Goal: Task Accomplishment & Management: Use online tool/utility

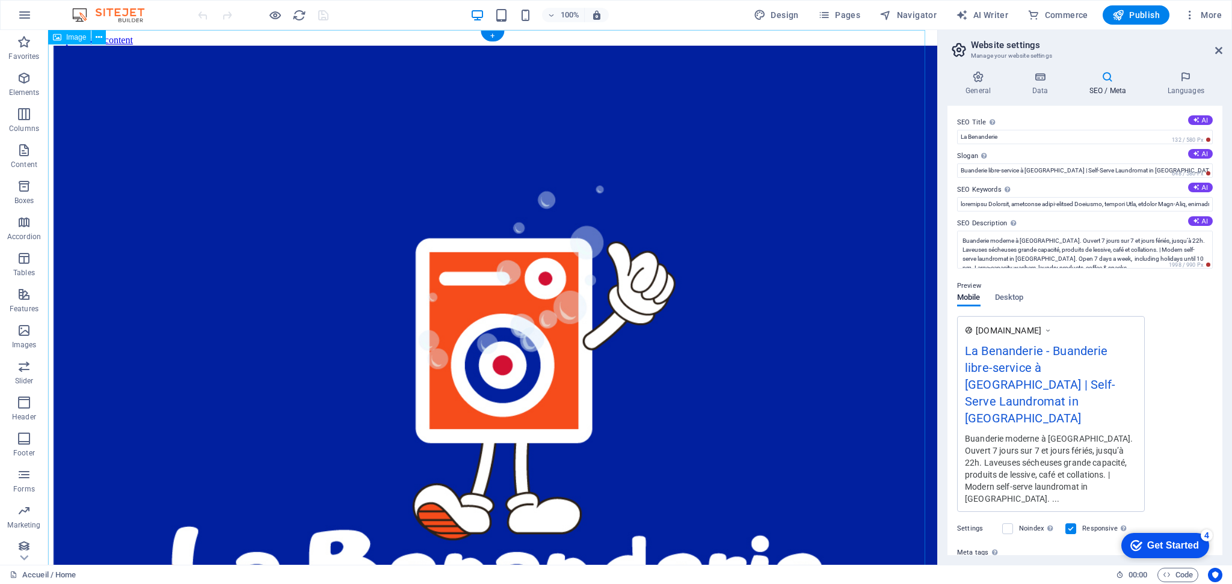
scroll to position [74, 0]
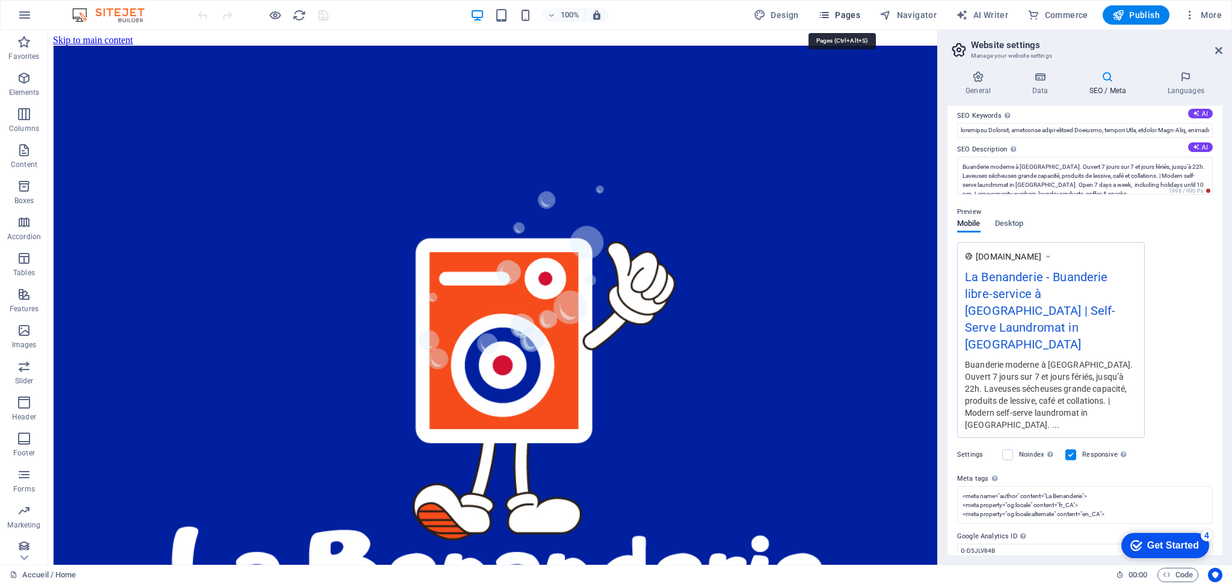
click at [863, 20] on button "Pages" at bounding box center [839, 14] width 52 height 19
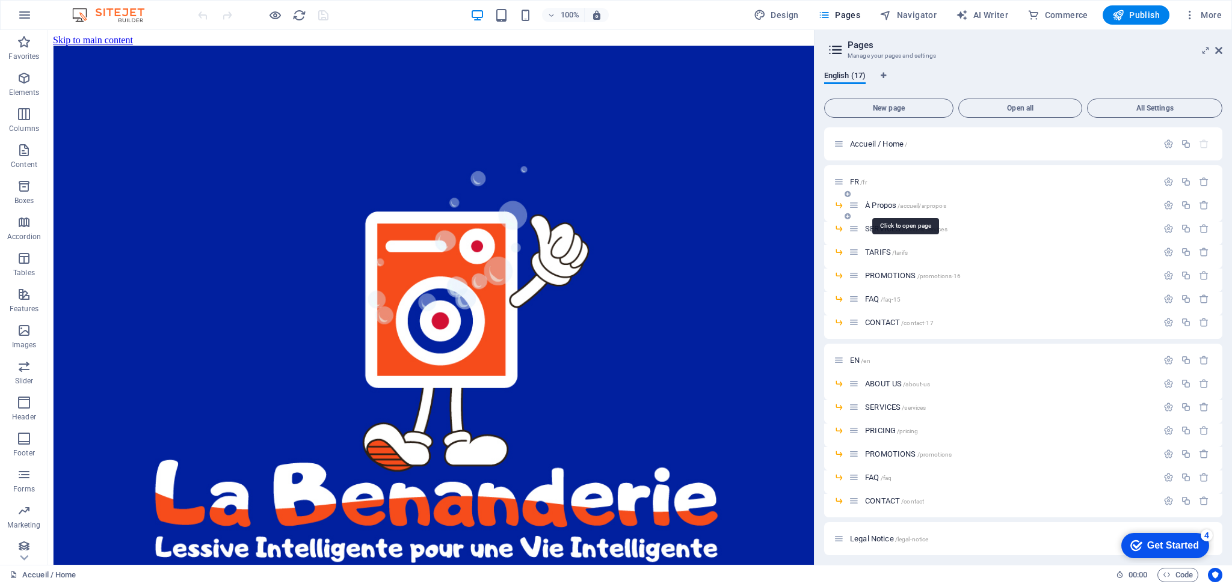
click at [881, 204] on span "À Propos /accueil/a-propos" at bounding box center [905, 205] width 81 height 9
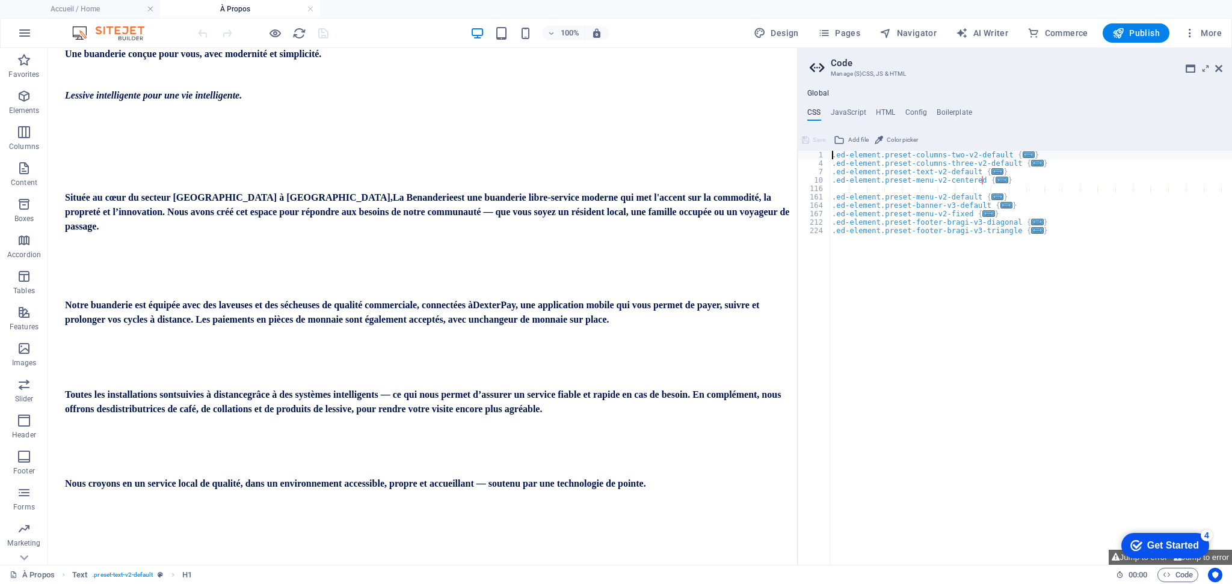
scroll to position [419, 0]
click at [854, 28] on span "Pages" at bounding box center [839, 33] width 42 height 12
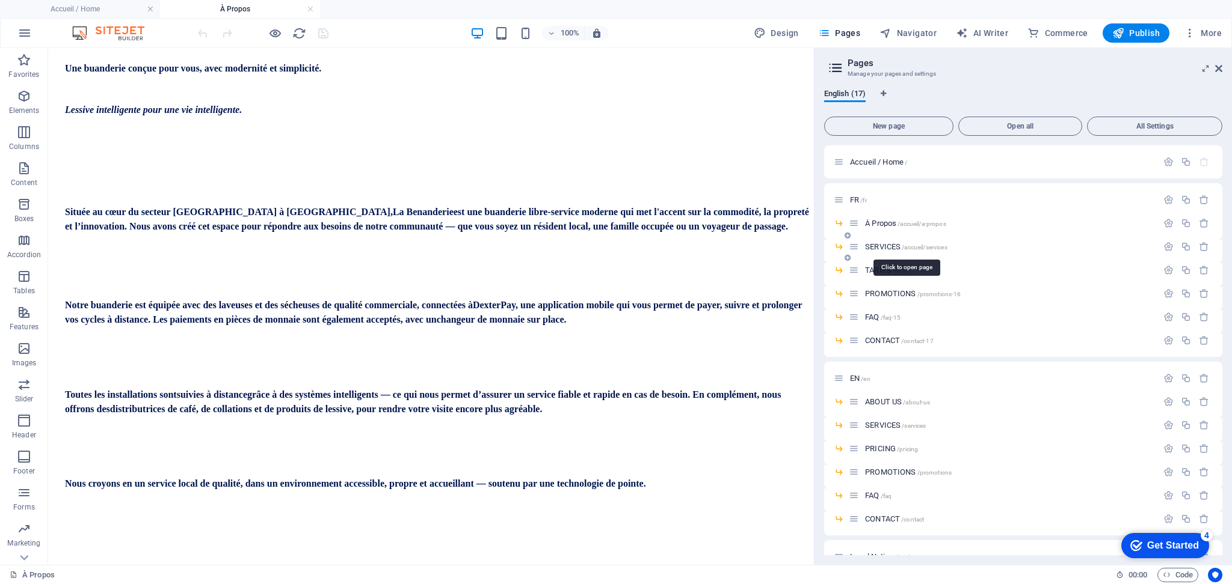
click at [882, 245] on span "SERVICES /accueil/services" at bounding box center [906, 246] width 82 height 9
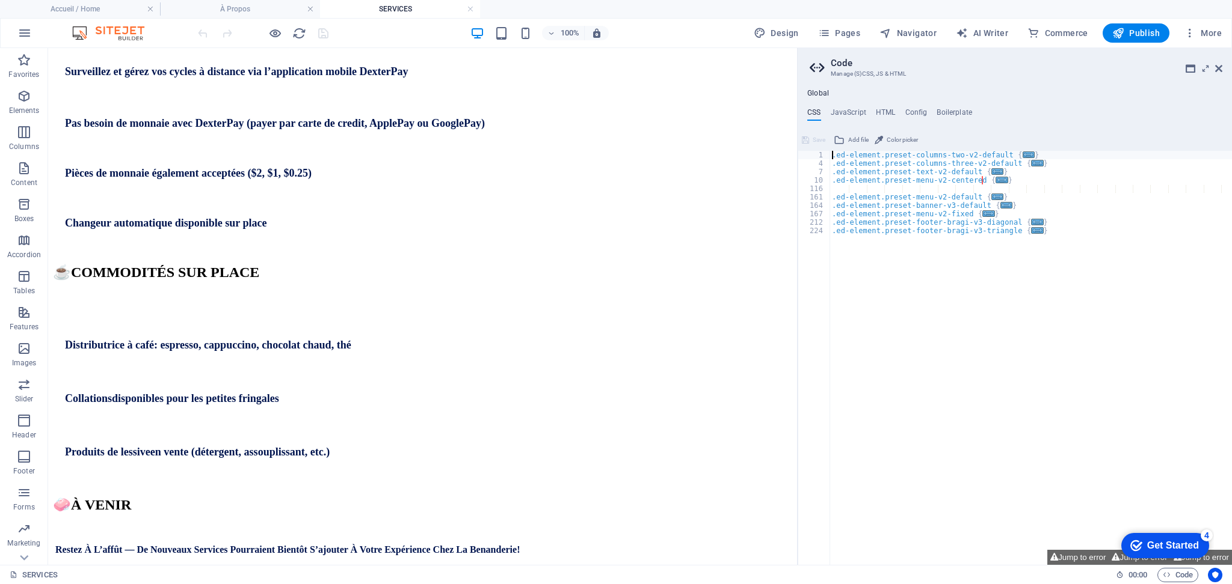
scroll to position [972, 0]
click at [841, 34] on span "Pages" at bounding box center [839, 33] width 42 height 12
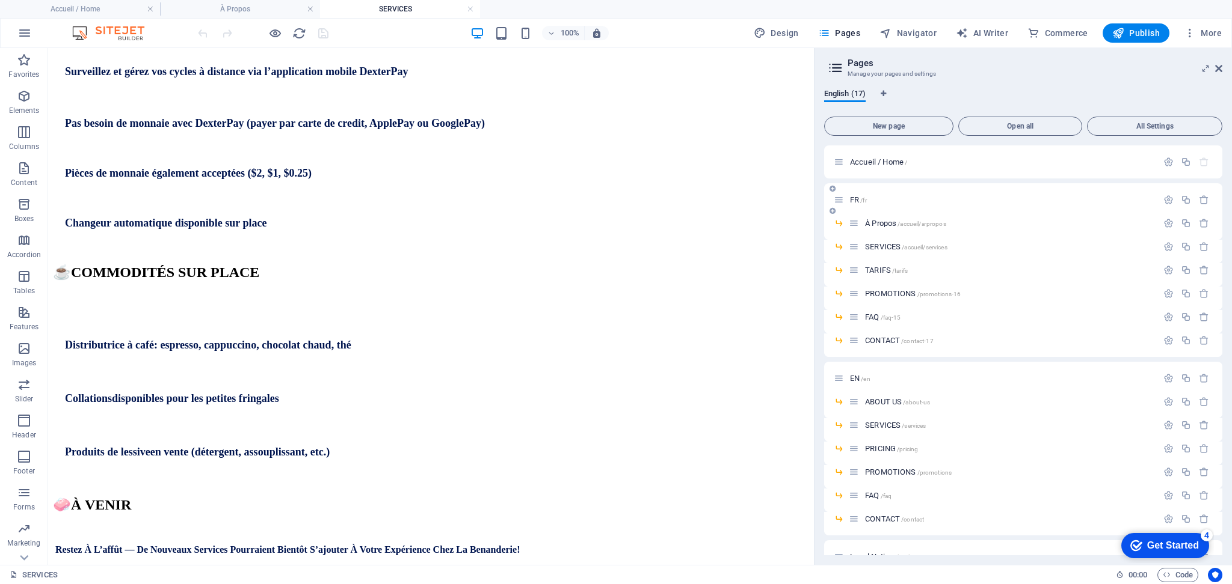
click at [848, 190] on div "FR /fr" at bounding box center [1023, 199] width 398 height 33
click at [851, 200] on span "FR /fr" at bounding box center [858, 199] width 17 height 9
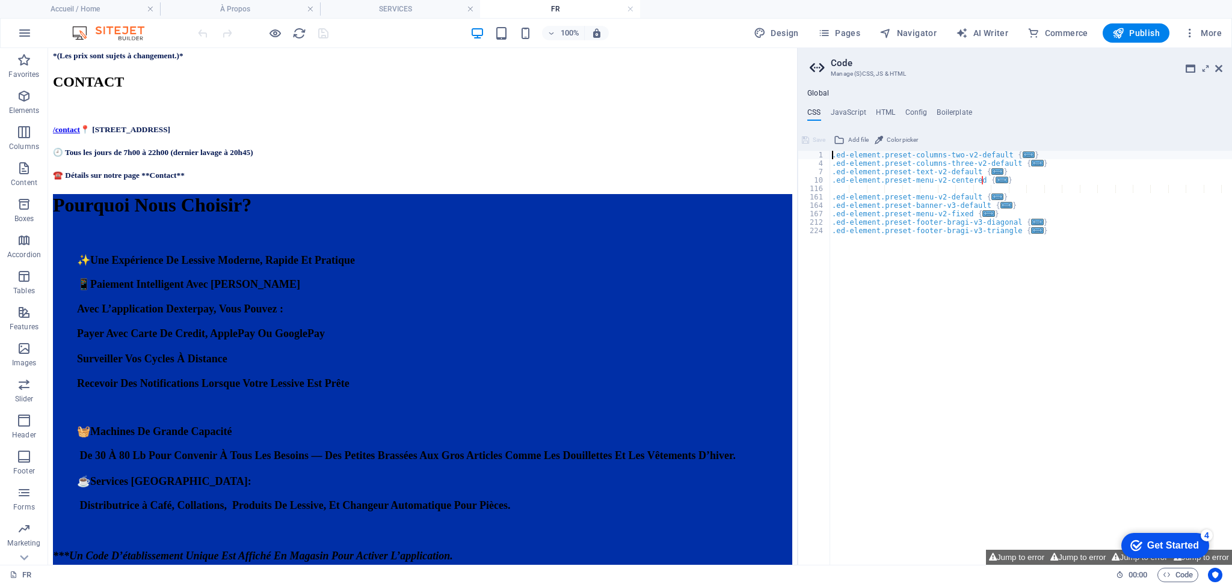
scroll to position [904, 0]
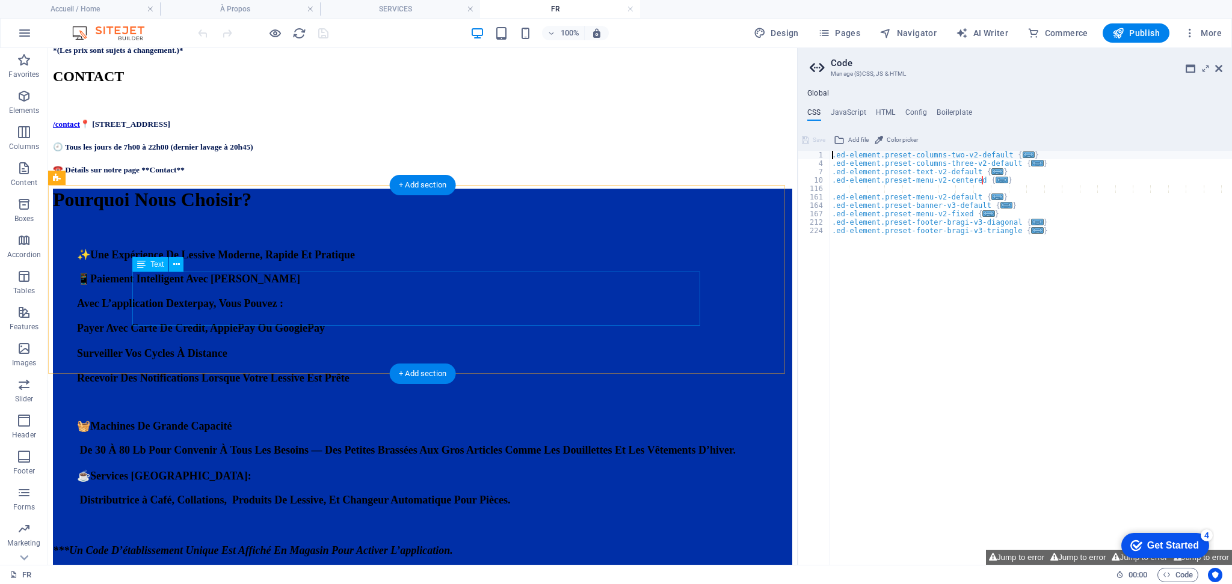
click at [494, 55] on div "Nos prix commencent à 4,50 $ pour les laveuses et à 2,50 $ pour les sécheuses. …" at bounding box center [422, 26] width 739 height 55
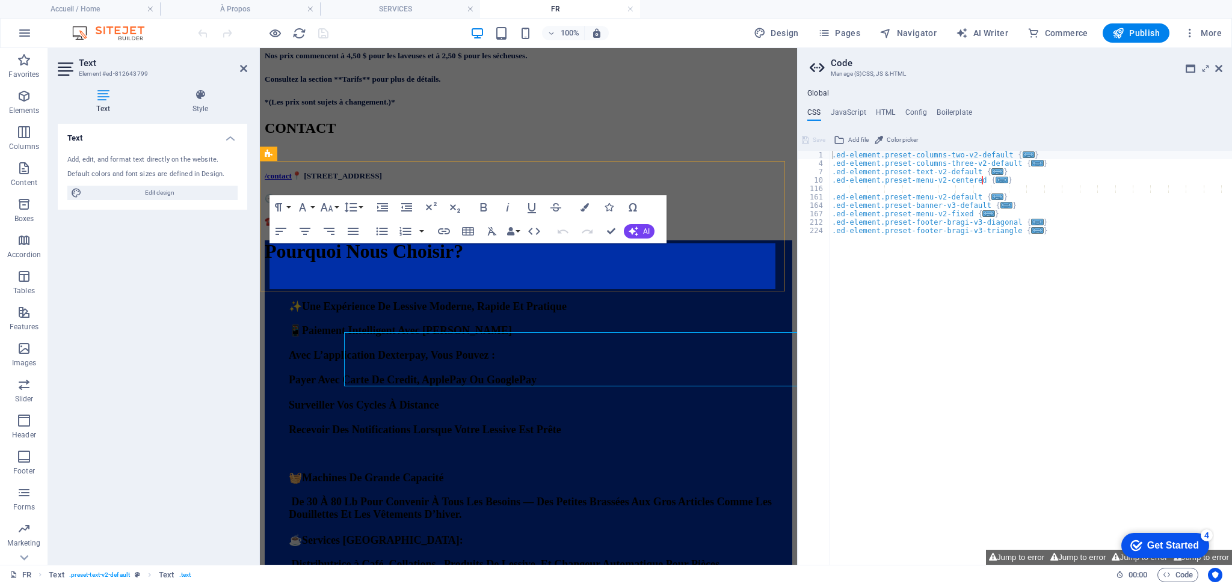
scroll to position [843, 0]
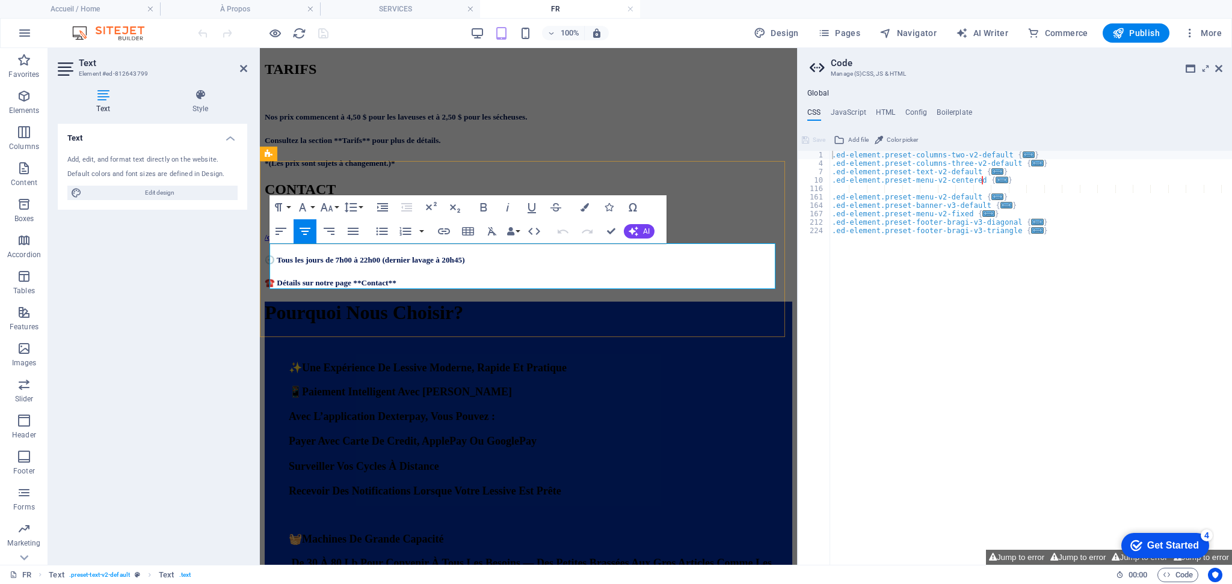
click at [527, 121] on span "Nos prix commencent à 4,50 $ pour les laveuses et à 2,50 $ pour les sécheuses." at bounding box center [396, 116] width 263 height 9
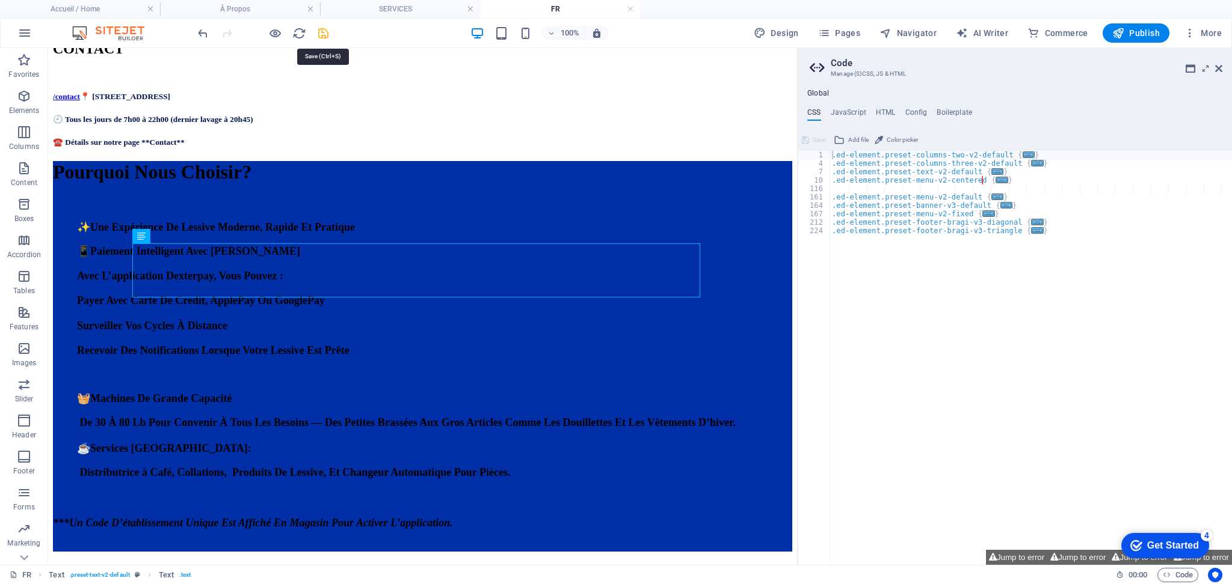
click at [327, 32] on icon "save" at bounding box center [323, 33] width 14 height 14
click at [838, 26] on button "Pages" at bounding box center [839, 32] width 52 height 19
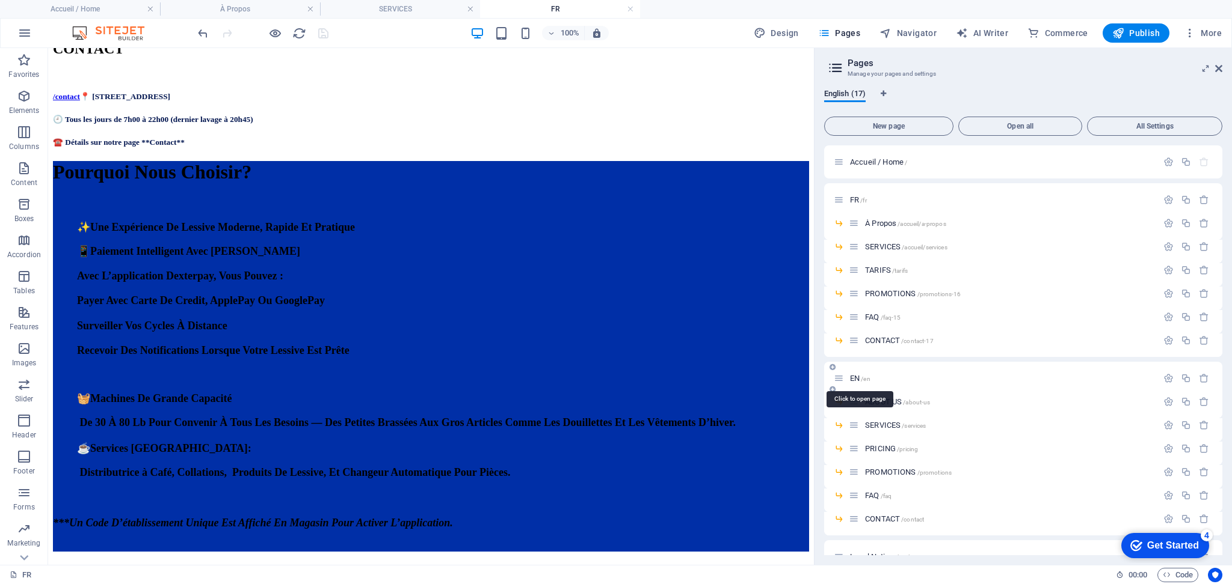
click at [856, 376] on span "EN /en" at bounding box center [860, 378] width 20 height 9
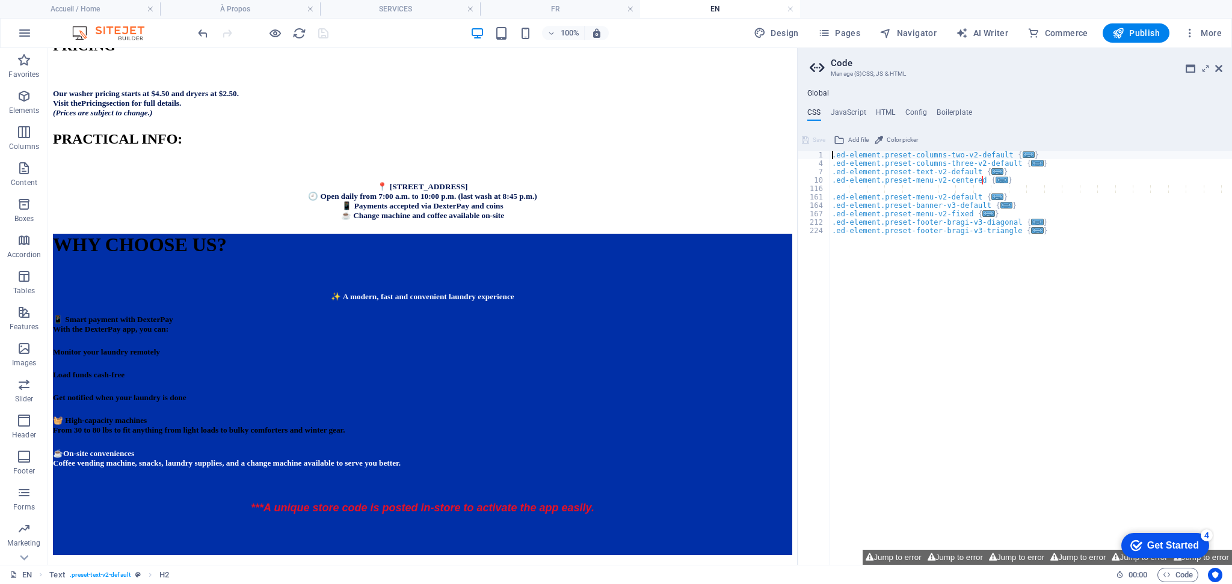
scroll to position [675, 0]
click at [554, 118] on div "Our washer pricing starts at $4.50 and dryers at $2.50. Visit the Pricing secti…" at bounding box center [422, 103] width 739 height 29
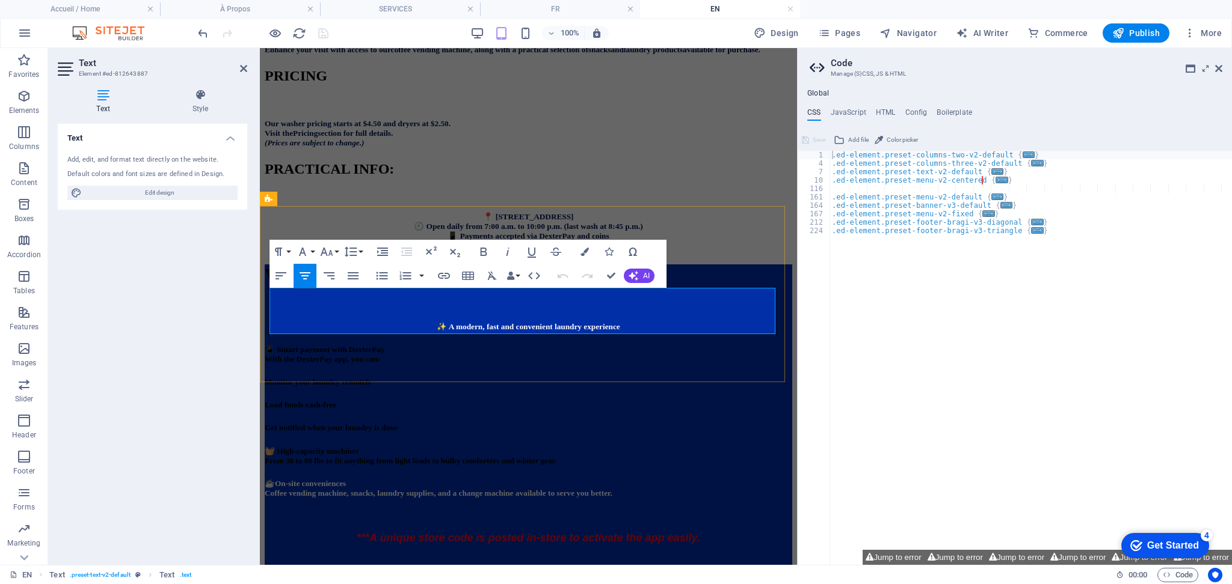
click at [450, 147] on span "Our washer pricing starts at $4.50 and dryers at $2.50. Visit the Pricing secti…" at bounding box center [358, 133] width 186 height 28
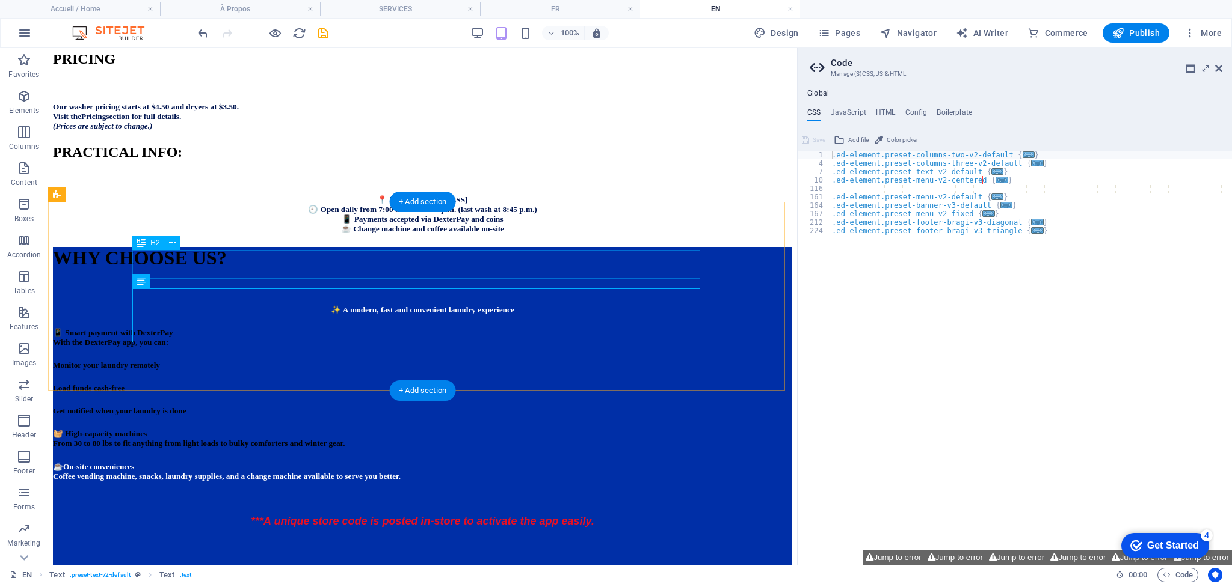
scroll to position [728, 0]
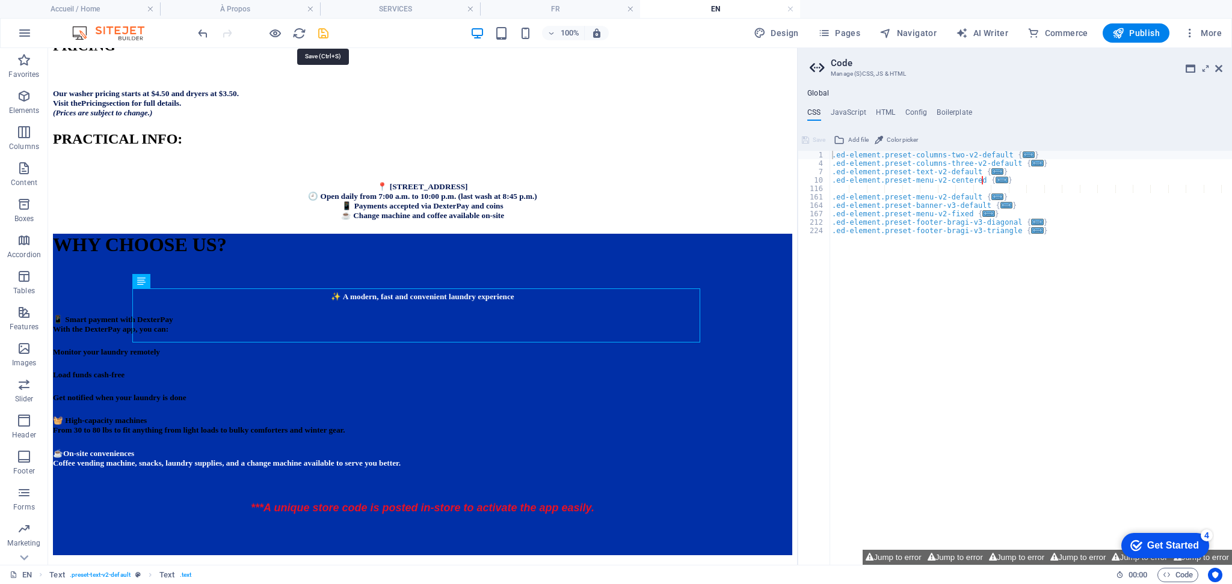
click at [327, 35] on icon "save" at bounding box center [323, 33] width 14 height 14
click at [1156, 31] on span "Publish" at bounding box center [1136, 33] width 48 height 12
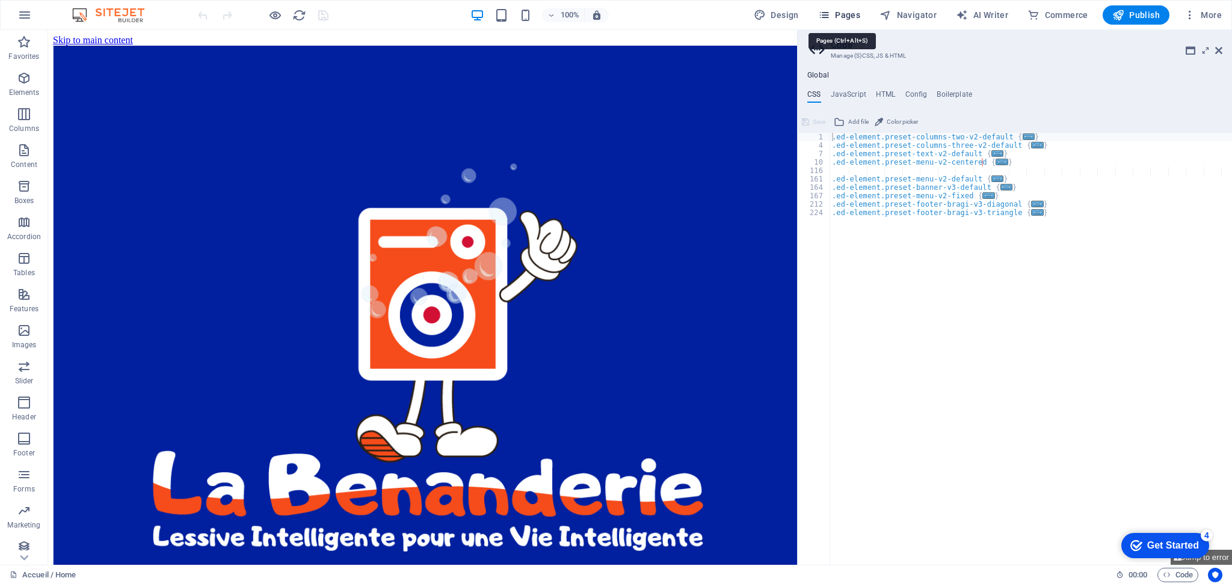
click at [840, 17] on span "Pages" at bounding box center [839, 15] width 42 height 12
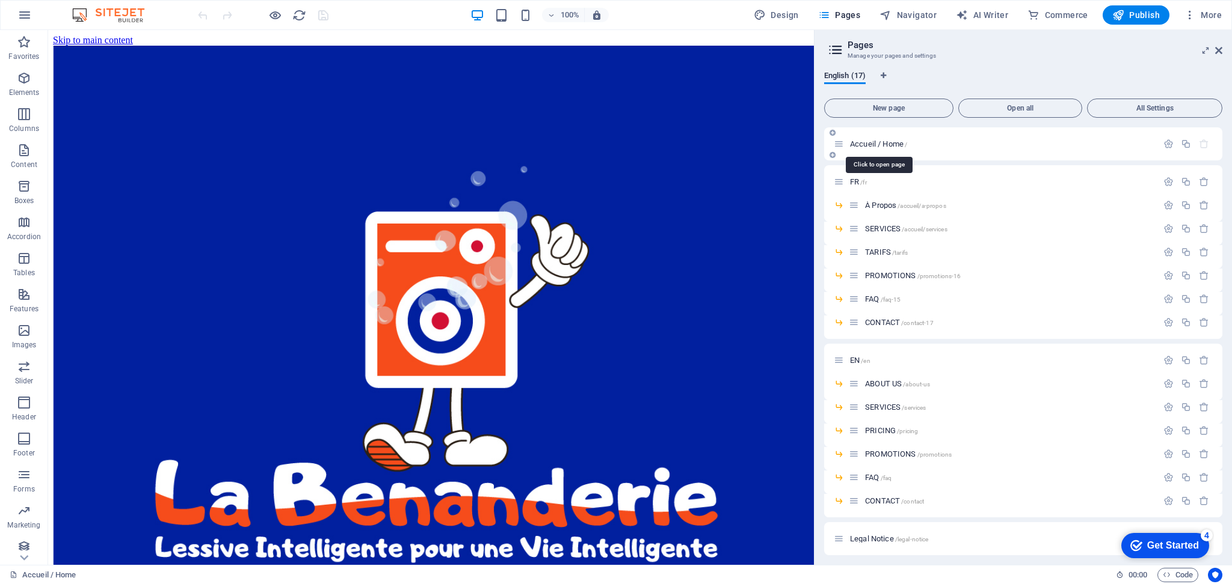
click at [870, 145] on span "Accueil / Home /" at bounding box center [878, 144] width 57 height 9
click at [859, 177] on div "FR /fr" at bounding box center [995, 182] width 324 height 14
click at [860, 191] on div "FR /fr" at bounding box center [1023, 181] width 398 height 33
click at [851, 187] on div "FR /fr" at bounding box center [995, 182] width 324 height 14
click at [844, 181] on div "FR /fr" at bounding box center [995, 182] width 324 height 14
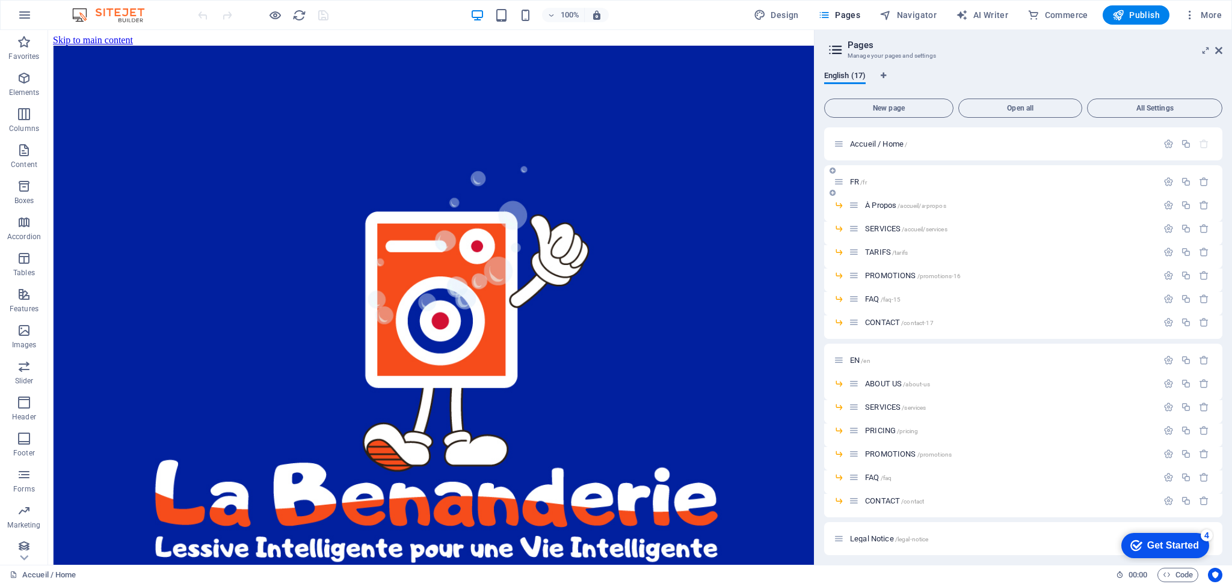
click at [853, 182] on span "FR /fr" at bounding box center [858, 181] width 17 height 9
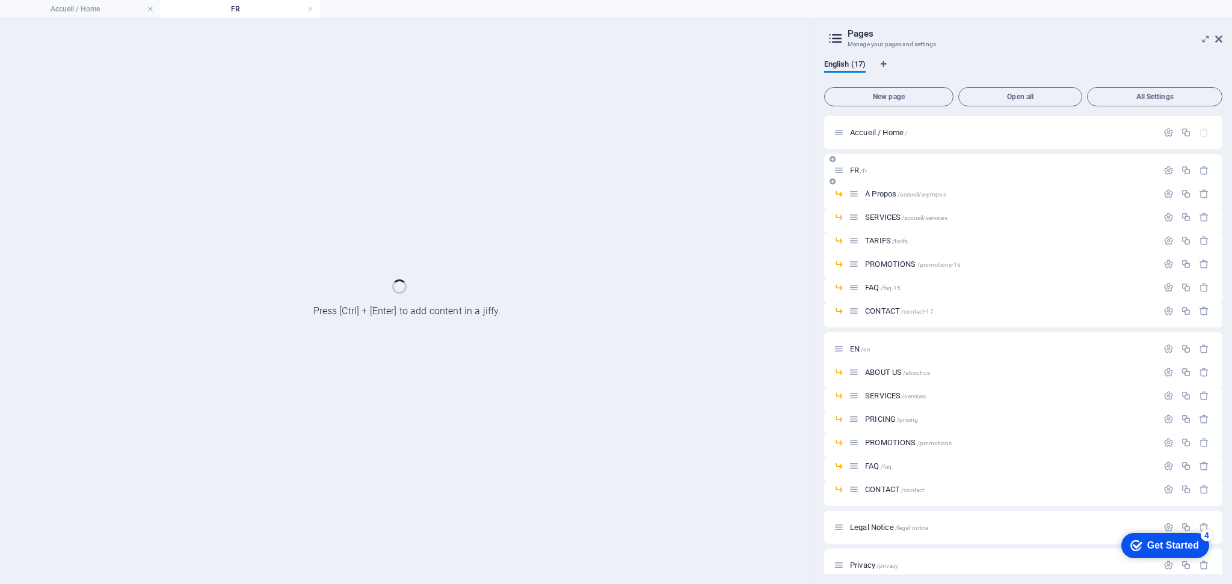
click at [853, 182] on div "FR /fr" at bounding box center [1023, 170] width 398 height 33
